Goal: Obtain resource: Obtain resource

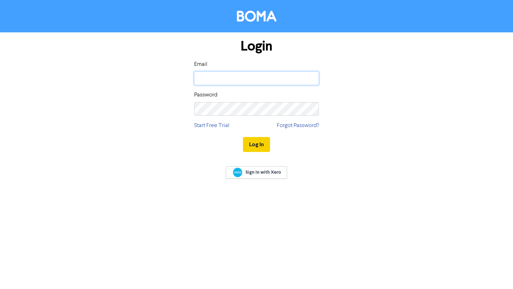
type input "[PERSON_NAME][EMAIL_ADDRESS][DOMAIN_NAME]"
click at [260, 144] on button "Log In" at bounding box center [256, 144] width 27 height 15
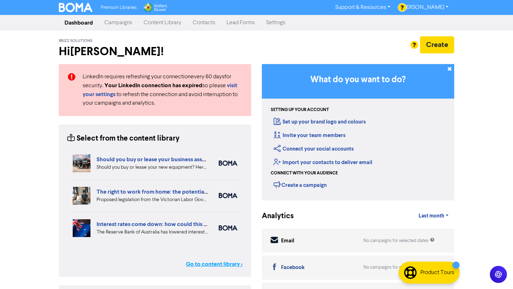
click at [205, 263] on link "Go to content library >" at bounding box center [214, 264] width 57 height 9
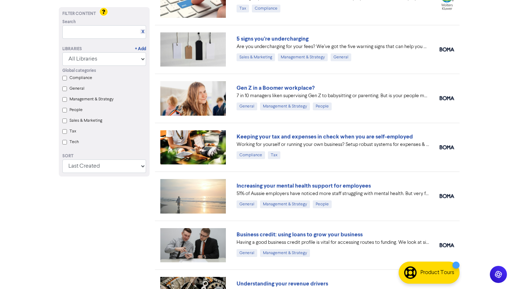
scroll to position [414, 0]
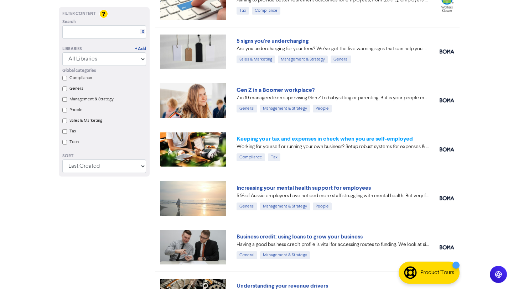
click at [274, 139] on link "Keeping your tax and expenses in check when you are self-employed" at bounding box center [324, 138] width 176 height 7
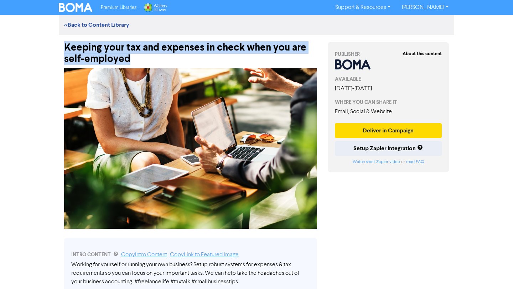
drag, startPoint x: 133, startPoint y: 59, endPoint x: 66, endPoint y: 48, distance: 68.4
click at [66, 48] on div "Keeping your tax and expenses in check when you are self-employed" at bounding box center [190, 50] width 253 height 30
copy div "Keeping your tax and expenses in check when you are self-employed"
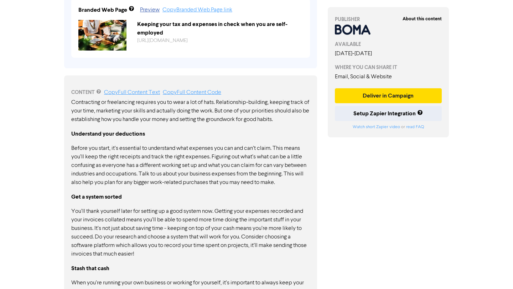
scroll to position [305, 0]
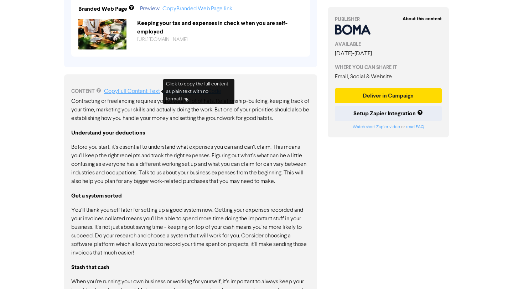
click at [132, 88] on div "CONTENT Copy Full Content Text Copy Full Content Code" at bounding box center [190, 91] width 239 height 9
click at [134, 90] on link "Copy Full Content Text" at bounding box center [132, 92] width 56 height 6
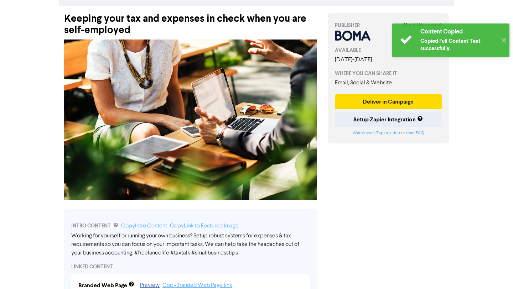
scroll to position [0, 0]
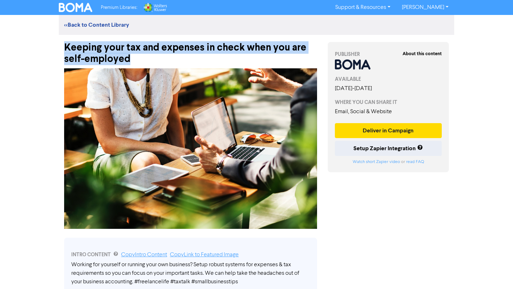
drag, startPoint x: 130, startPoint y: 56, endPoint x: 64, endPoint y: 48, distance: 66.3
click at [64, 48] on div "Keeping your tax and expenses in check when you are self-employed" at bounding box center [190, 50] width 253 height 30
copy div "Keeping your tax and expenses in check when you are self-employed"
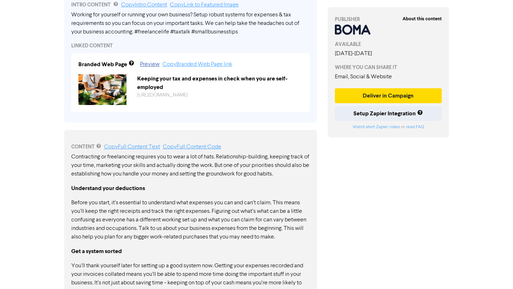
scroll to position [254, 0]
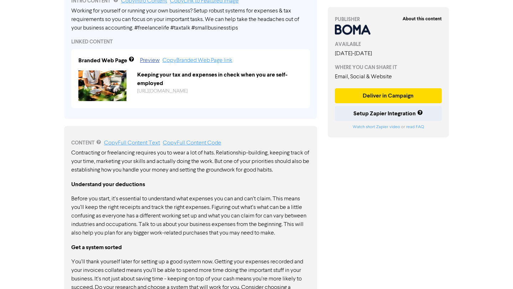
click at [142, 143] on link "Copy Full Content Text" at bounding box center [132, 143] width 56 height 6
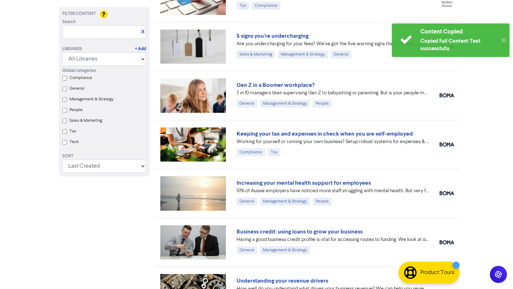
scroll to position [390, 0]
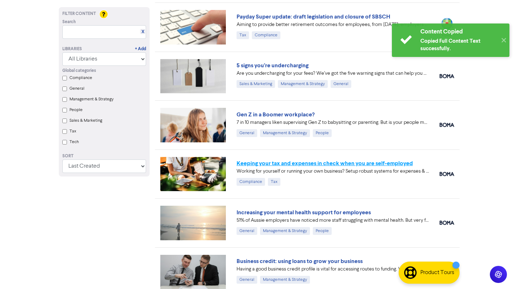
click at [250, 161] on link "Keeping your tax and expenses in check when you are self-employed" at bounding box center [324, 163] width 176 height 7
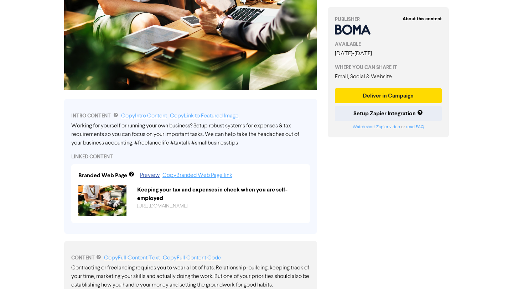
scroll to position [152, 0]
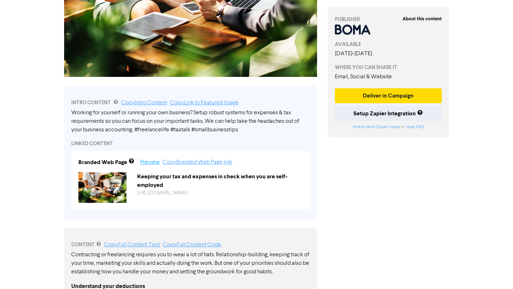
click at [146, 163] on link "Preview" at bounding box center [150, 162] width 20 height 6
click at [141, 103] on link "Copy Intro Content" at bounding box center [144, 103] width 46 height 6
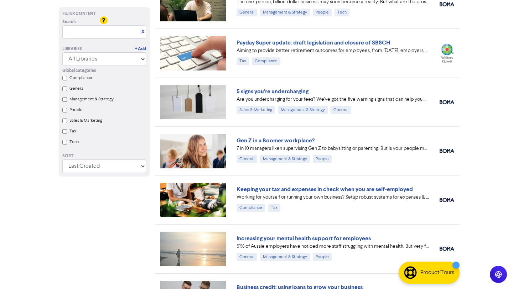
scroll to position [364, 0]
click at [261, 142] on link "Gen Z in a Boomer workplace?" at bounding box center [275, 140] width 78 height 7
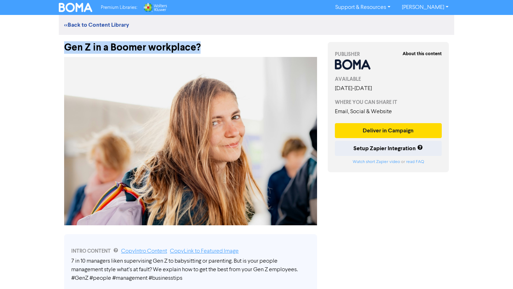
drag, startPoint x: 201, startPoint y: 48, endPoint x: 66, endPoint y: 46, distance: 134.9
click at [66, 46] on div "Gen Z in a Boomer workplace?" at bounding box center [190, 44] width 253 height 19
copy div "Gen Z in a Boomer workplace?"
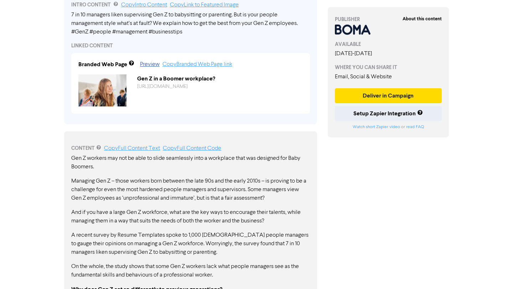
scroll to position [249, 0]
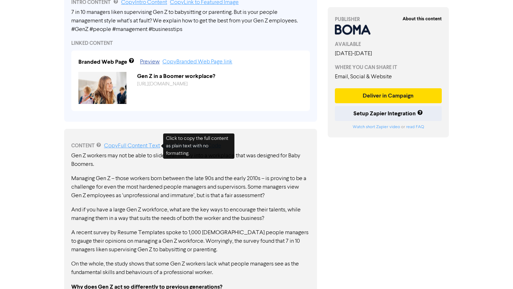
click at [154, 145] on link "Copy Full Content Text" at bounding box center [132, 146] width 56 height 6
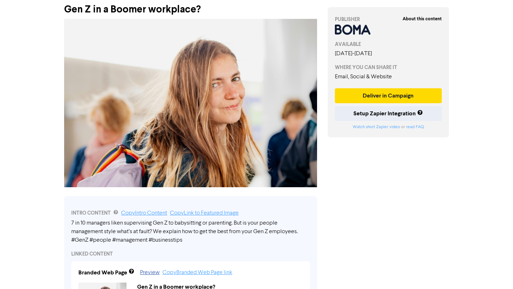
scroll to position [0, 0]
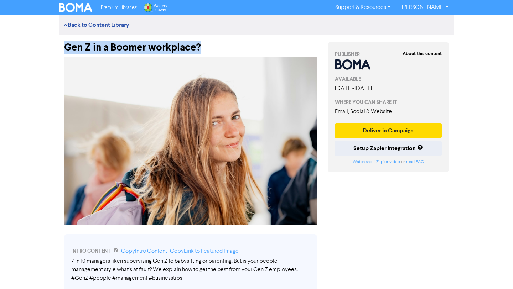
drag, startPoint x: 203, startPoint y: 46, endPoint x: 68, endPoint y: 41, distance: 134.6
click at [68, 41] on div "Gen Z in a Boomer workplace?" at bounding box center [190, 44] width 253 height 19
copy div "Gen Z in a Boomer workplace?"
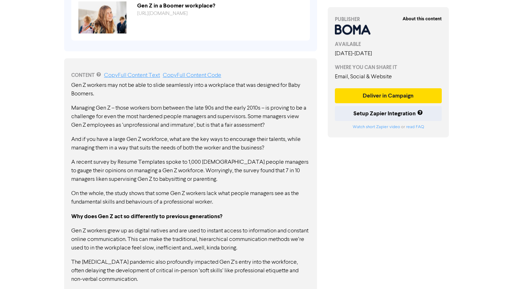
scroll to position [307, 0]
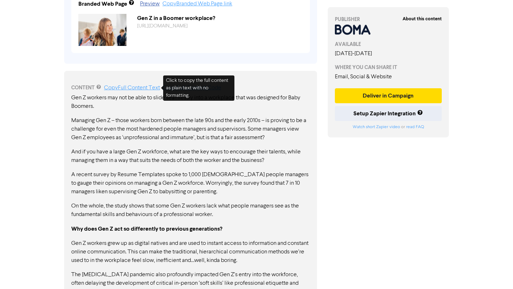
click at [141, 88] on link "Copy Full Content Text" at bounding box center [132, 88] width 56 height 6
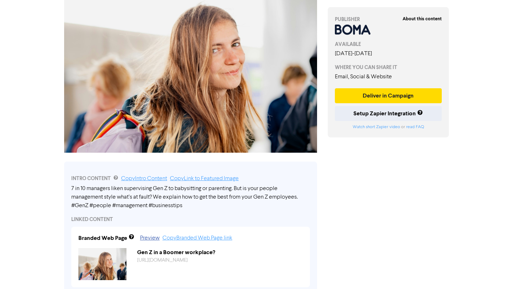
scroll to position [73, 0]
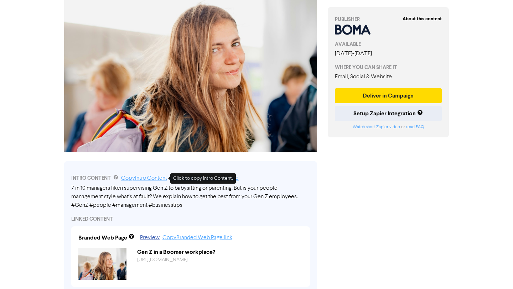
click at [140, 179] on link "Copy Intro Content" at bounding box center [144, 179] width 46 height 6
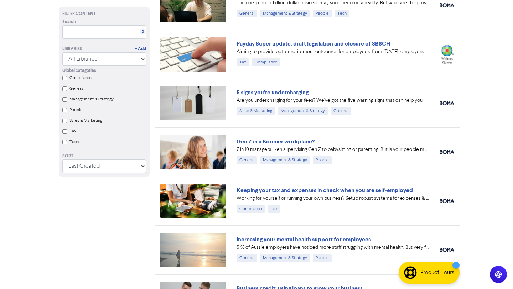
scroll to position [308, 0]
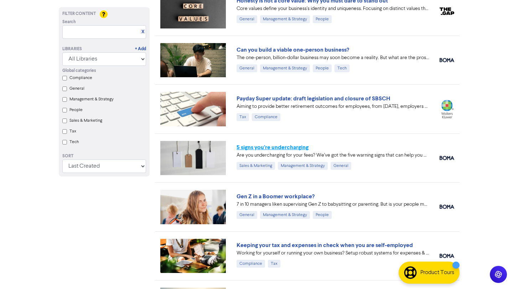
click at [242, 146] on link "5 signs you’re undercharging" at bounding box center [272, 147] width 72 height 7
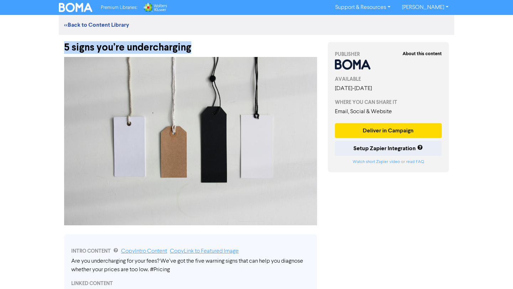
drag, startPoint x: 63, startPoint y: 44, endPoint x: 215, endPoint y: 49, distance: 151.4
click at [215, 49] on div "5 signs you’re undercharging" at bounding box center [190, 44] width 263 height 19
copy div "5 signs you’re undercharging"
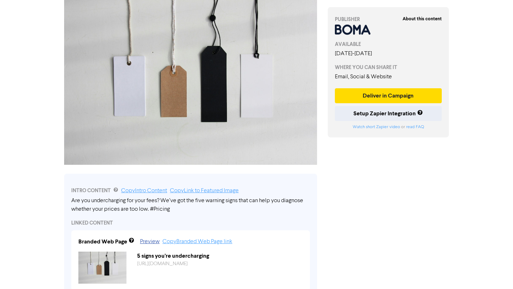
scroll to position [177, 0]
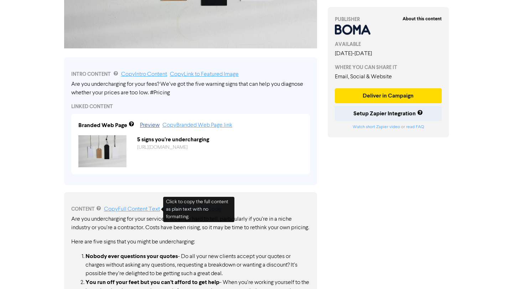
click at [117, 208] on link "Copy Full Content Text" at bounding box center [132, 209] width 56 height 6
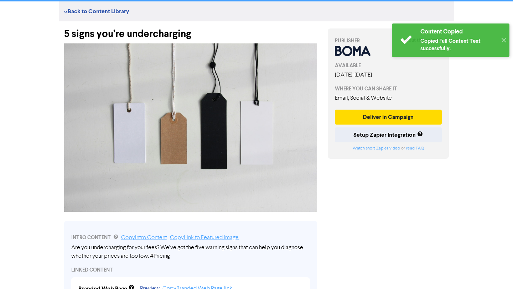
scroll to position [0, 0]
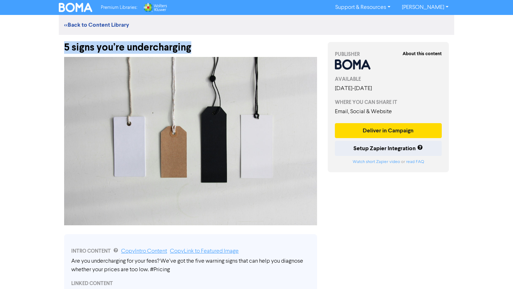
drag, startPoint x: 191, startPoint y: 47, endPoint x: 65, endPoint y: 45, distance: 125.7
click at [65, 45] on div "5 signs you’re undercharging" at bounding box center [190, 44] width 253 height 19
copy div "5 signs you’re undercharging"
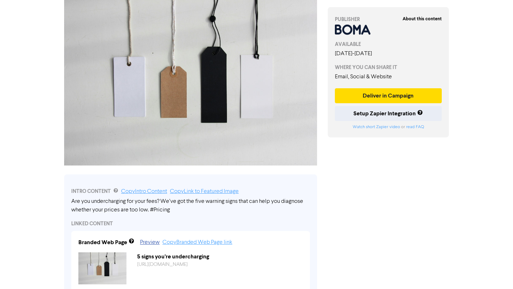
scroll to position [70, 0]
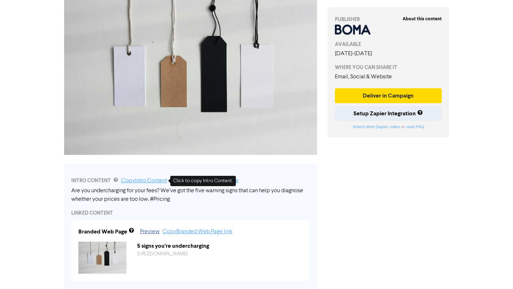
click at [130, 179] on link "Copy Intro Content" at bounding box center [144, 181] width 46 height 6
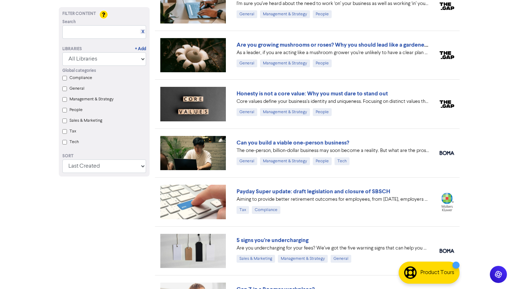
scroll to position [208, 0]
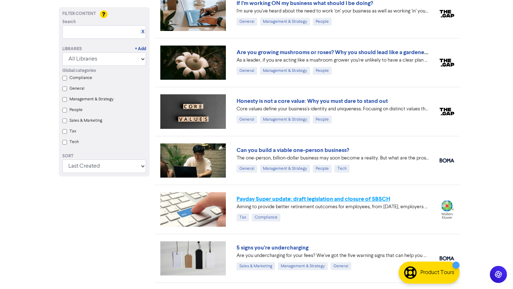
click at [247, 201] on link "Payday Super update: draft legislation and closure of SBSCH" at bounding box center [312, 198] width 153 height 7
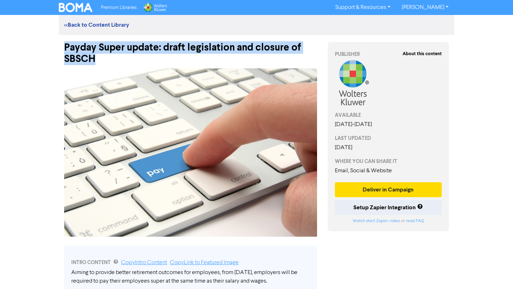
drag, startPoint x: 60, startPoint y: 46, endPoint x: 110, endPoint y: 59, distance: 52.3
click at [110, 59] on div "Payday Super update: draft legislation and closure of SBSCH" at bounding box center [190, 50] width 263 height 30
copy div "Payday Super update: draft legislation and closure of SBSCH"
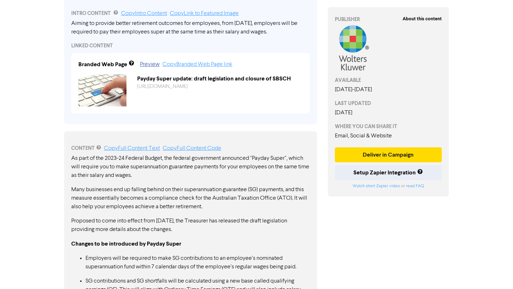
scroll to position [257, 0]
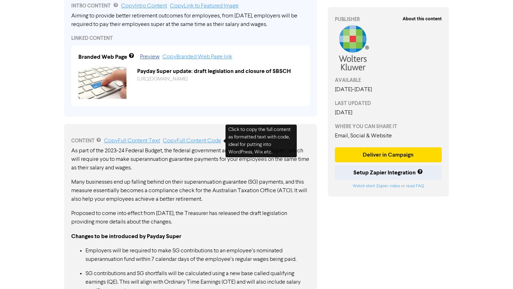
click at [169, 141] on link "Copy Full Content Code" at bounding box center [192, 141] width 58 height 6
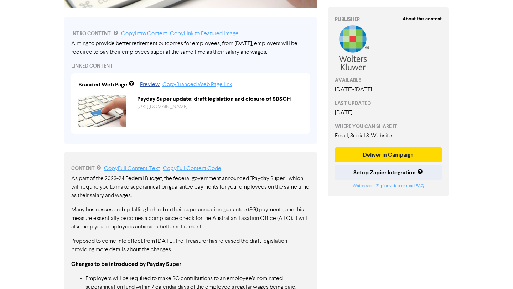
scroll to position [224, 0]
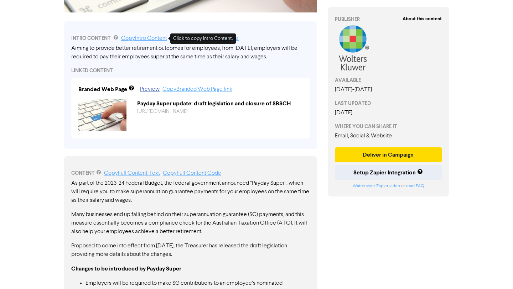
click at [142, 37] on link "Copy Intro Content" at bounding box center [144, 39] width 46 height 6
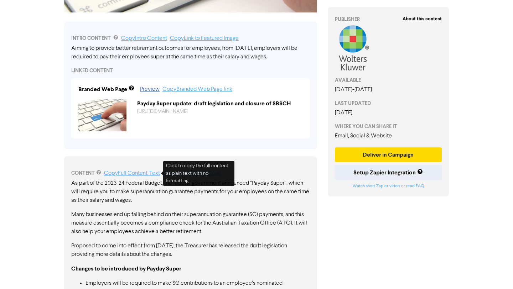
click at [156, 173] on link "Copy Full Content Text" at bounding box center [132, 174] width 56 height 6
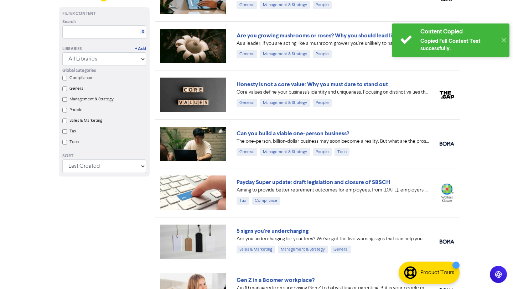
scroll to position [208, 0]
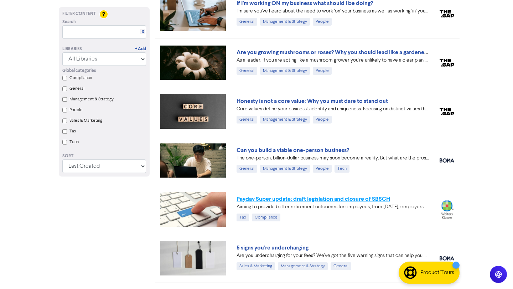
click at [248, 198] on link "Payday Super update: draft legislation and closure of SBSCH" at bounding box center [312, 198] width 153 height 7
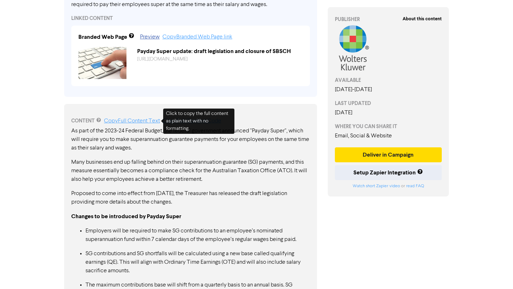
scroll to position [268, 0]
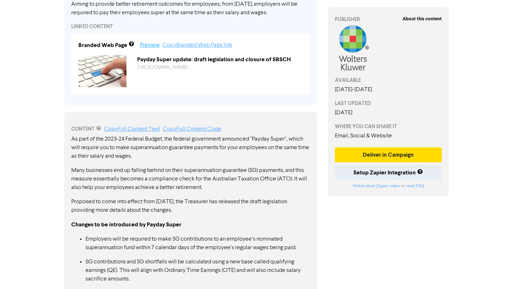
click at [148, 48] on link "Preview" at bounding box center [150, 45] width 20 height 6
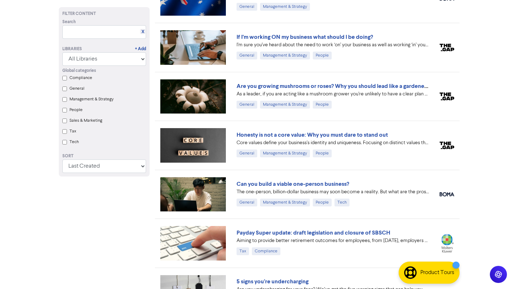
scroll to position [151, 0]
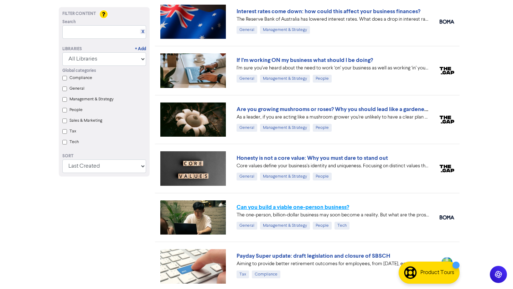
click at [248, 208] on link "Can you build a viable one-person business?" at bounding box center [292, 207] width 112 height 7
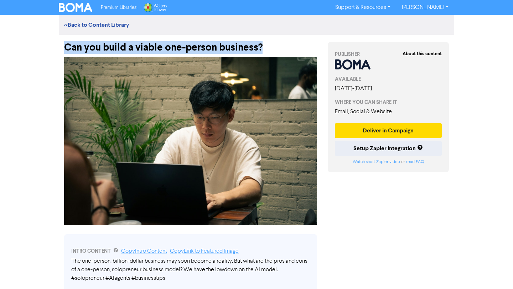
drag, startPoint x: 269, startPoint y: 48, endPoint x: 67, endPoint y: 48, distance: 202.2
click at [67, 48] on div "Can you build a viable one-person business?" at bounding box center [190, 44] width 253 height 19
copy div "Can you build a viable one-person business?"
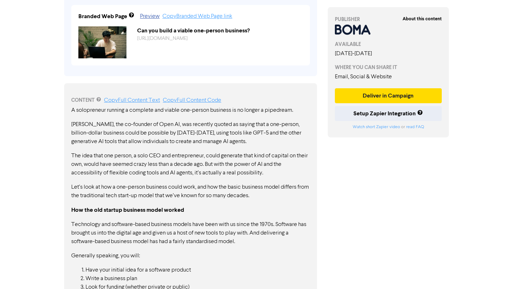
scroll to position [296, 0]
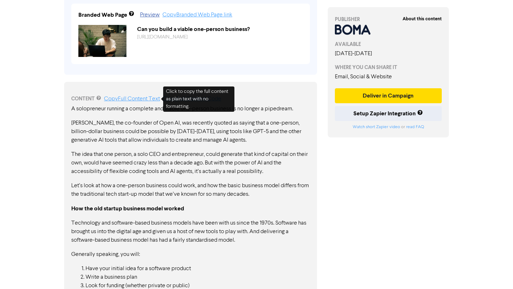
click at [141, 95] on div "CONTENT Copy Full Content Text Copy Full Content Code" at bounding box center [190, 99] width 239 height 9
click at [143, 98] on link "Copy Full Content Text" at bounding box center [132, 99] width 56 height 6
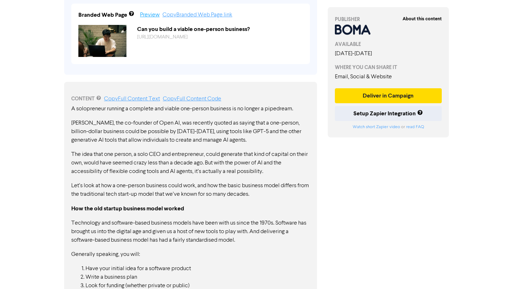
click at [142, 13] on link "Preview" at bounding box center [150, 15] width 20 height 6
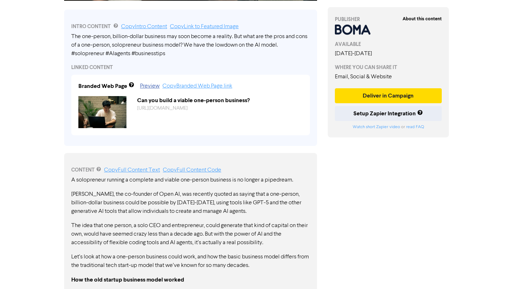
scroll to position [197, 0]
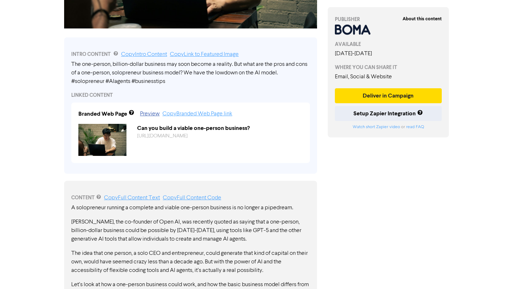
click at [125, 54] on link "Copy Intro Content" at bounding box center [144, 55] width 46 height 6
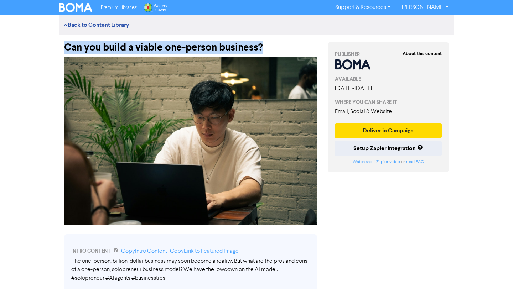
drag, startPoint x: 64, startPoint y: 46, endPoint x: 266, endPoint y: 49, distance: 202.2
click at [266, 49] on div "Can you build a viable one-person business?" at bounding box center [190, 44] width 253 height 19
copy div "Can you build a viable one-person business?"
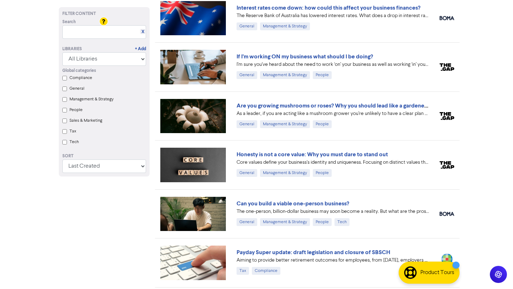
scroll to position [153, 0]
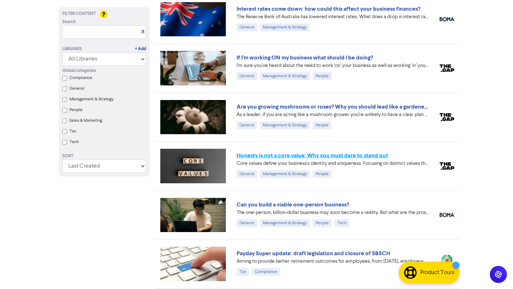
click at [253, 156] on link "Honesty is not a core value: Why you must dare to stand out" at bounding box center [311, 155] width 151 height 7
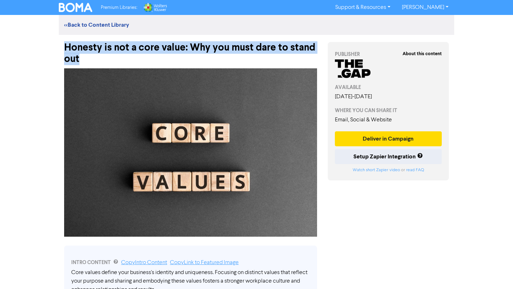
drag, startPoint x: 60, startPoint y: 40, endPoint x: 92, endPoint y: 64, distance: 39.4
click at [92, 64] on div "Honesty is not a core value: Why you must dare to stand out" at bounding box center [190, 50] width 263 height 30
copy div "Honesty is not a core value: Why you must dare to stand out"
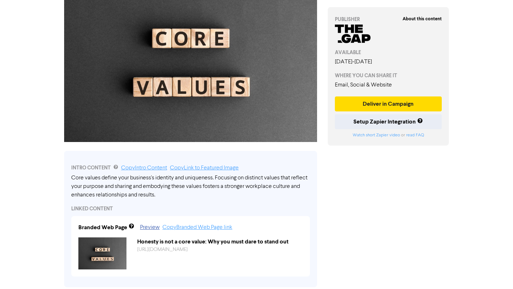
scroll to position [141, 0]
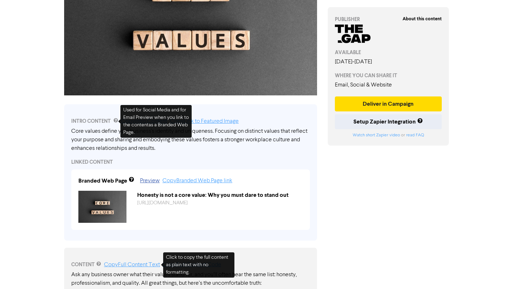
click at [148, 265] on link "Copy Full Content Text" at bounding box center [132, 265] width 56 height 6
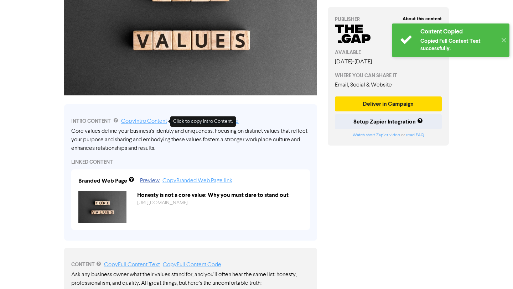
click at [152, 121] on link "Copy Intro Content" at bounding box center [144, 122] width 46 height 6
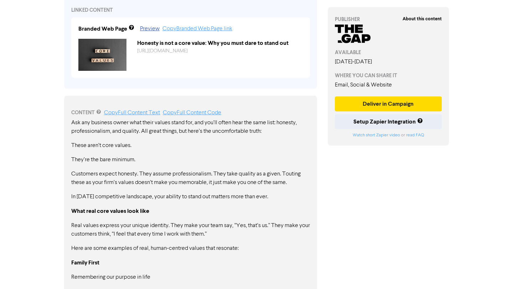
scroll to position [272, 0]
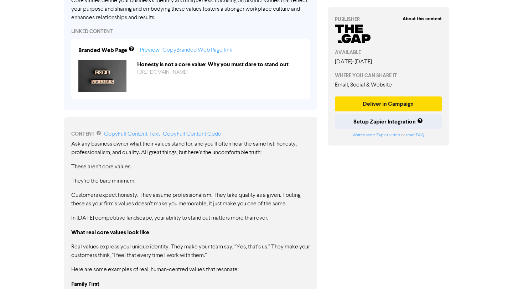
click at [151, 51] on link "Preview" at bounding box center [150, 50] width 20 height 6
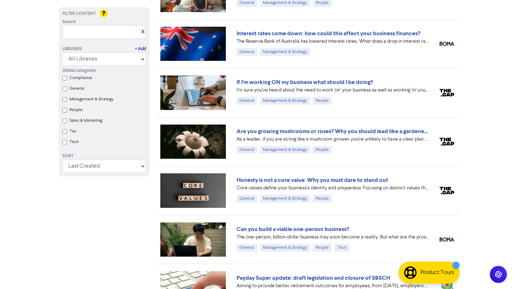
scroll to position [126, 0]
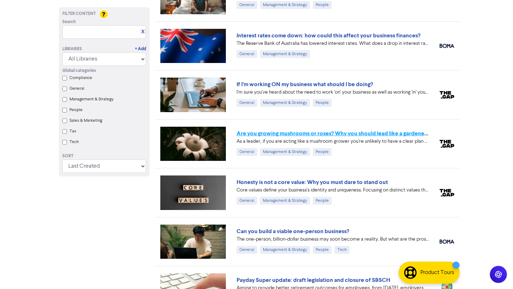
click at [253, 131] on link "Are you growing mushrooms or roses? Why you should lead like a gardener, not a …" at bounding box center [348, 133] width 225 height 7
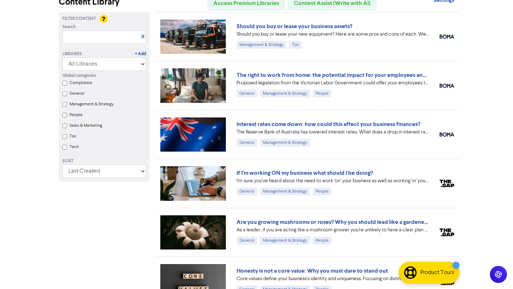
scroll to position [34, 0]
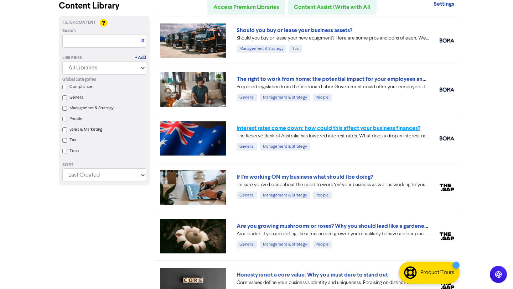
click at [303, 127] on link "Interest rates come down: how could this affect your business finances?" at bounding box center [328, 128] width 184 height 7
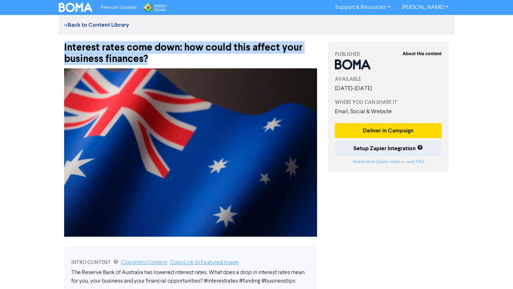
drag, startPoint x: 62, startPoint y: 46, endPoint x: 159, endPoint y: 61, distance: 98.4
click at [159, 61] on div "Interest rates come down: how could this affect your business finances?" at bounding box center [190, 50] width 263 height 30
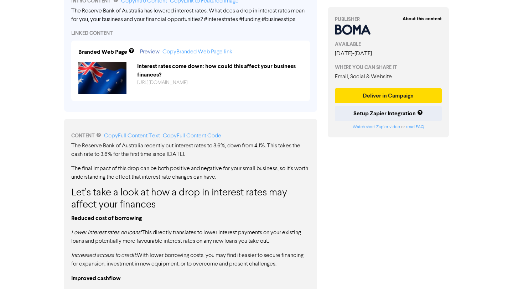
scroll to position [267, 0]
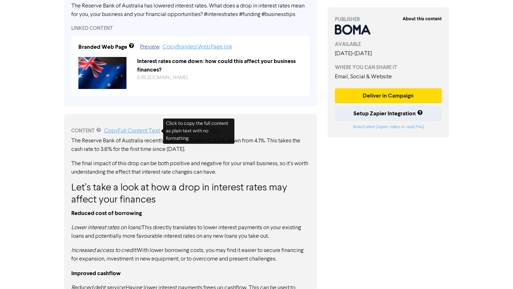
click at [146, 131] on link "Copy Full Content Text" at bounding box center [132, 131] width 56 height 6
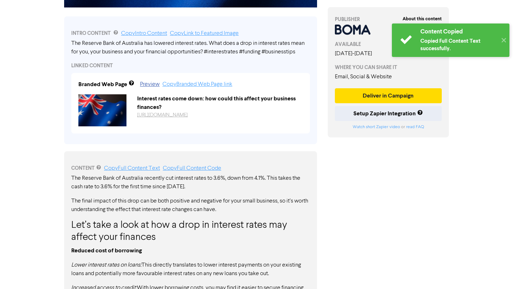
scroll to position [229, 0]
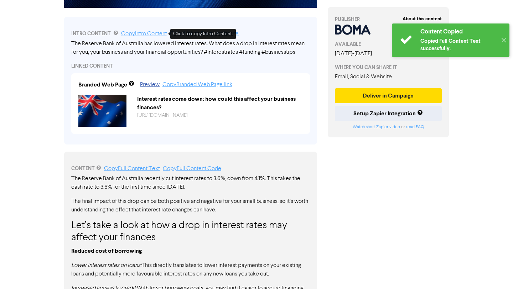
click at [139, 30] on div "INTRO CONTENT Copy Intro Content Copy Link to Featured Image" at bounding box center [190, 34] width 239 height 9
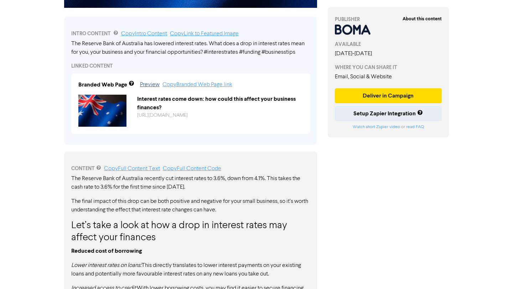
click at [140, 30] on div "INTRO CONTENT Copy Intro Content Copy Link to Featured Image" at bounding box center [190, 34] width 239 height 9
click at [143, 35] on link "Copy Intro Content" at bounding box center [144, 34] width 46 height 6
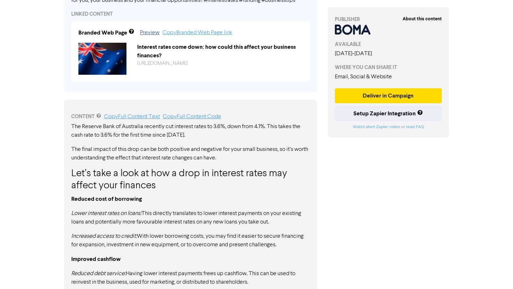
scroll to position [296, 0]
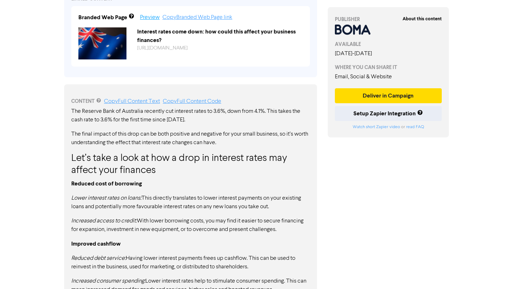
click at [151, 15] on link "Preview" at bounding box center [150, 18] width 20 height 6
